Goal: Task Accomplishment & Management: Use online tool/utility

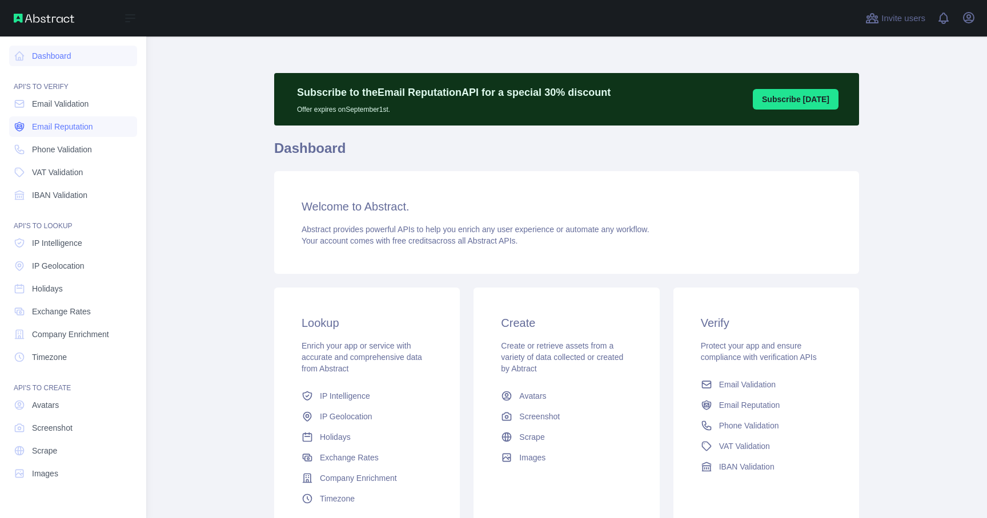
scroll to position [2, 0]
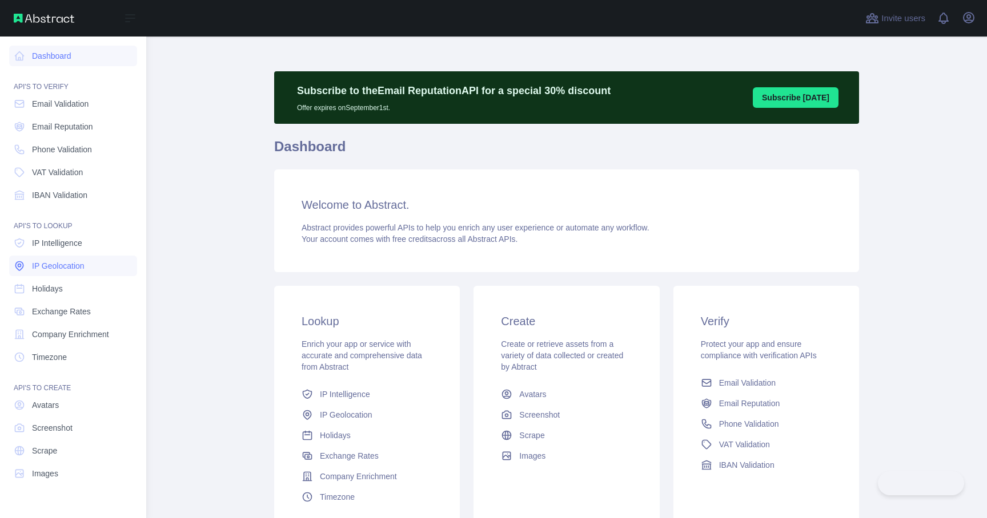
click at [58, 259] on link "IP Geolocation" at bounding box center [73, 266] width 128 height 21
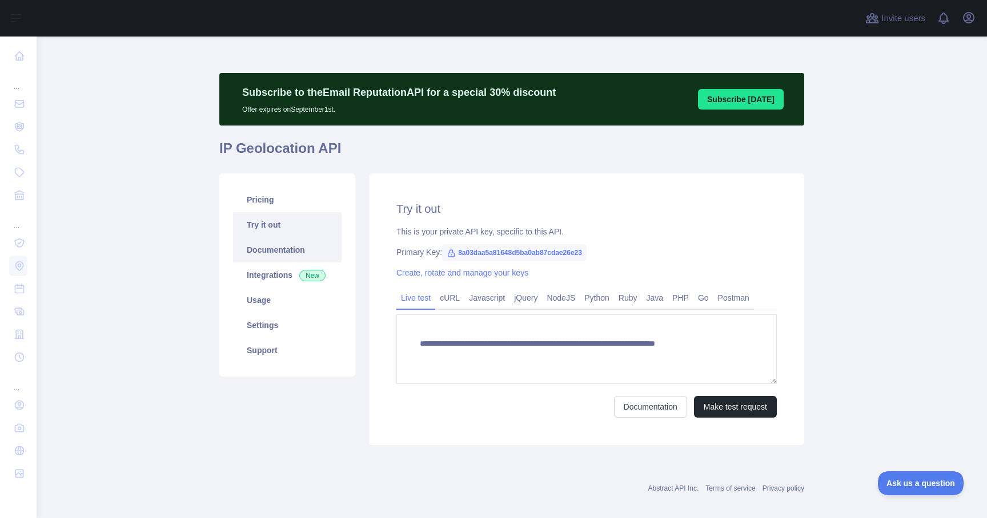
type textarea "**********"
drag, startPoint x: 257, startPoint y: 303, endPoint x: 212, endPoint y: 301, distance: 45.2
click at [257, 303] on link "Usage" at bounding box center [287, 300] width 108 height 25
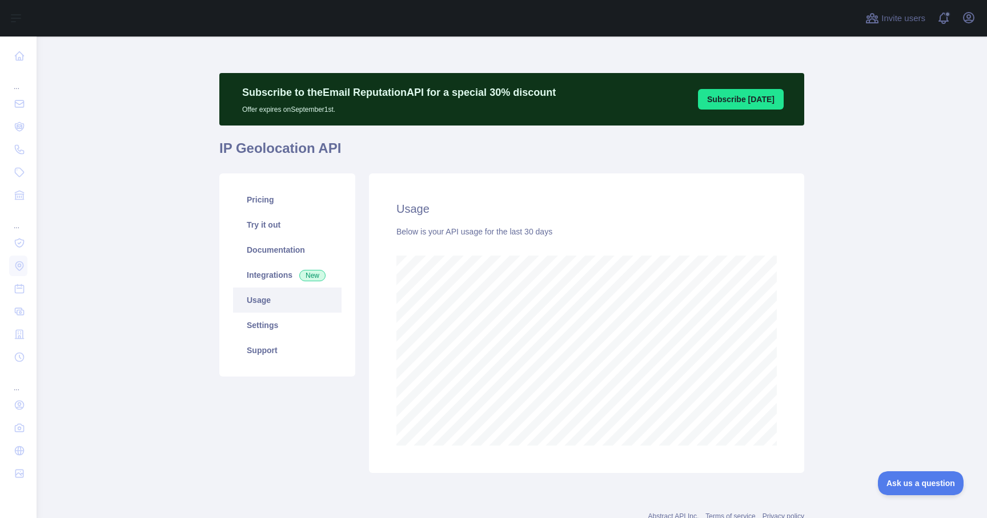
scroll to position [482, 950]
